Goal: Task Accomplishment & Management: Use online tool/utility

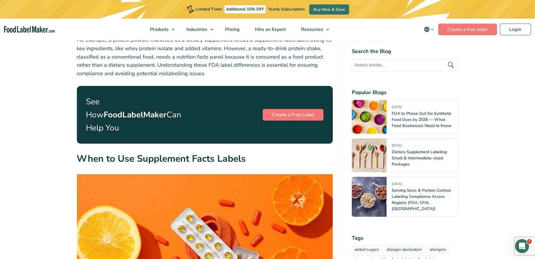
scroll to position [842, 0]
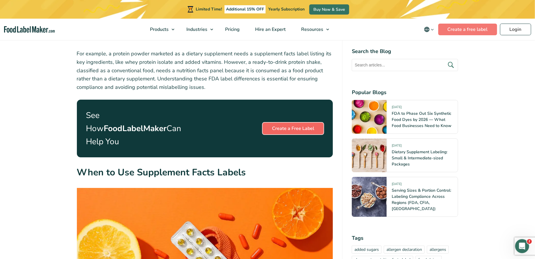
click at [285, 123] on link "Create a Free Label" at bounding box center [292, 129] width 61 height 12
click at [172, 62] on p "For example, a protein powder marketed as a dietary supplement needs a suppleme…" at bounding box center [205, 70] width 256 height 42
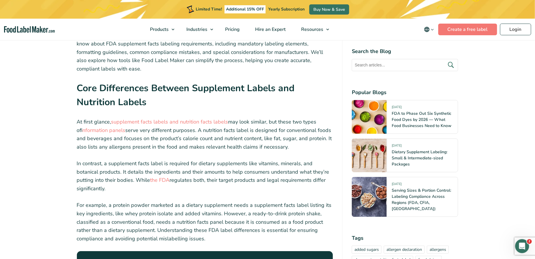
scroll to position [430, 0]
